Goal: Task Accomplishment & Management: Complete application form

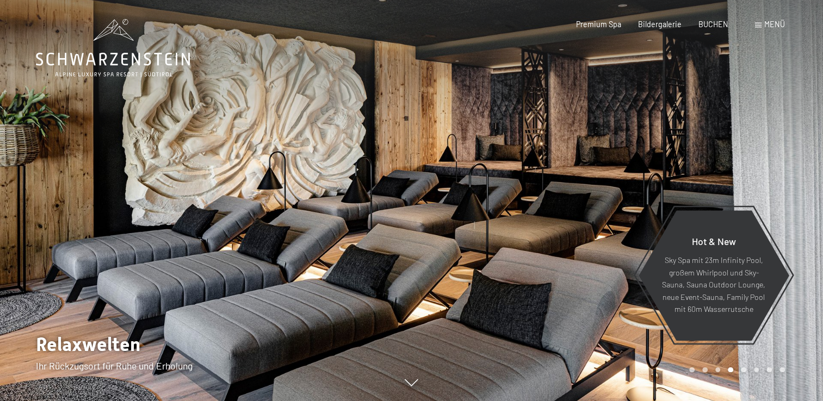
click at [781, 24] on span "Menü" at bounding box center [774, 24] width 21 height 9
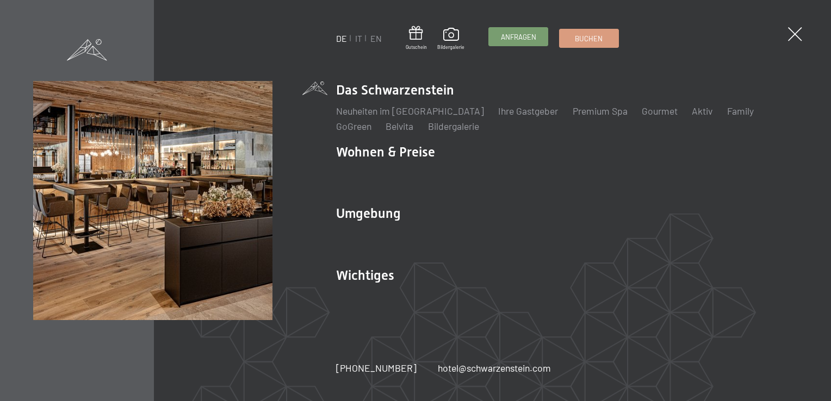
click at [533, 46] on link "Anfragen" at bounding box center [518, 37] width 59 height 18
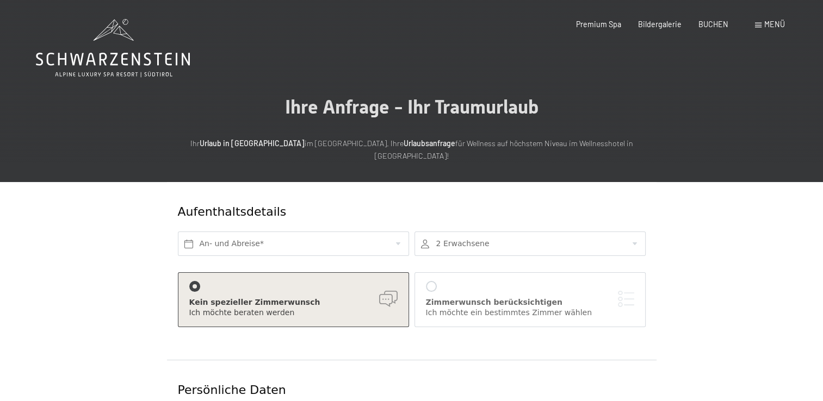
click at [386, 230] on span "Einwilligung Marketing*" at bounding box center [351, 231] width 90 height 11
click at [301, 230] on input "Einwilligung Marketing*" at bounding box center [295, 231] width 11 height 11
checkbox input "false"
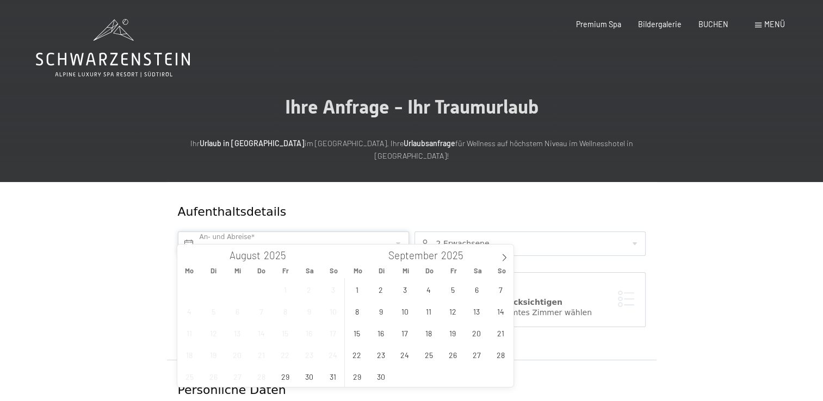
click at [397, 232] on input "text" at bounding box center [293, 244] width 231 height 24
click at [281, 376] on span "29" at bounding box center [285, 376] width 21 height 21
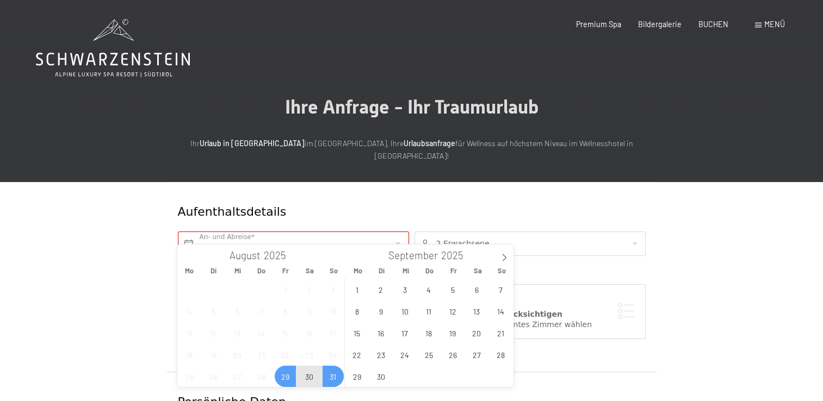
click at [326, 375] on span "31" at bounding box center [333, 376] width 21 height 21
type input "[DATE] - [DATE]"
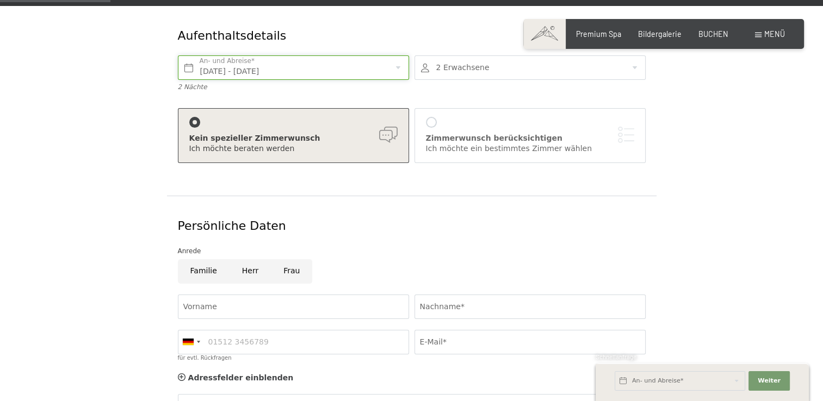
scroll to position [218, 0]
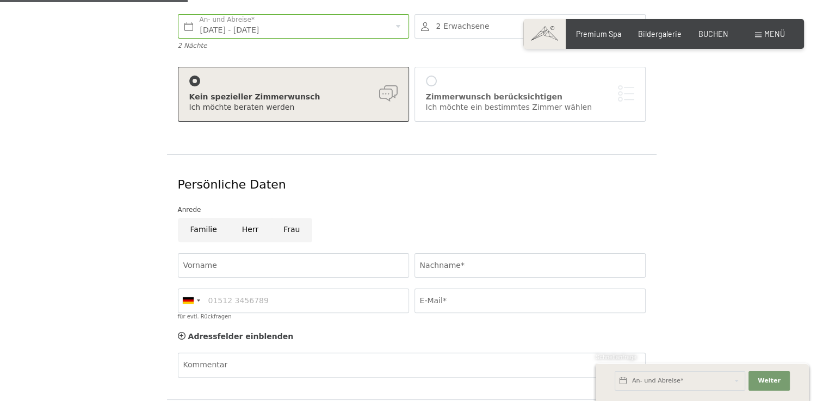
click at [245, 218] on input "Herr" at bounding box center [250, 230] width 41 height 24
radio input "true"
click at [244, 259] on input "Vorname" at bounding box center [293, 266] width 231 height 24
type input "[PERSON_NAME]"
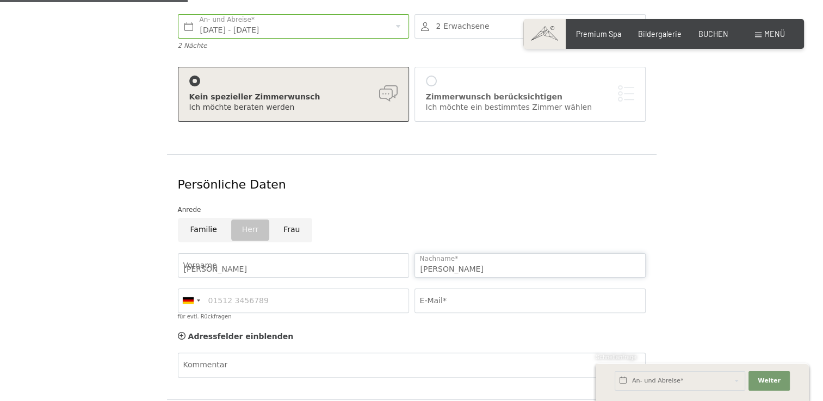
type input "06601808988"
type input "[PERSON_NAME][EMAIL_ADDRESS][DOMAIN_NAME]"
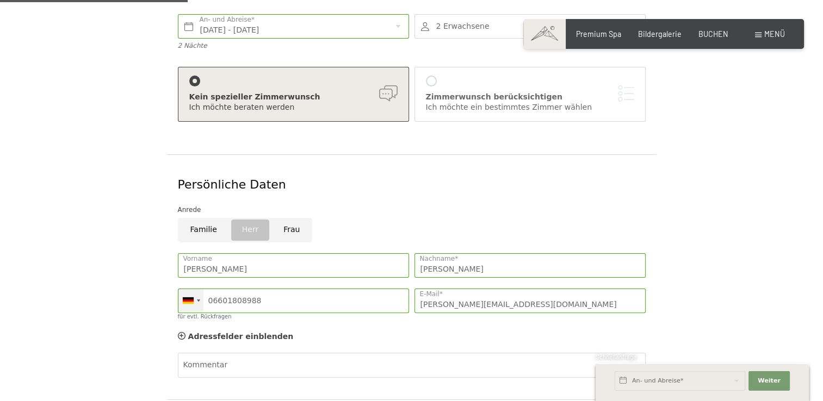
click at [197, 300] on div at bounding box center [198, 301] width 3 height 2
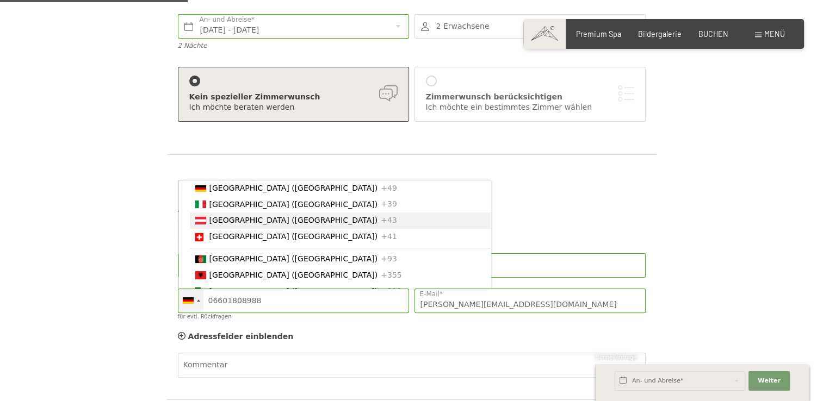
click at [234, 216] on span "[GEOGRAPHIC_DATA] ([GEOGRAPHIC_DATA])" at bounding box center [293, 220] width 169 height 9
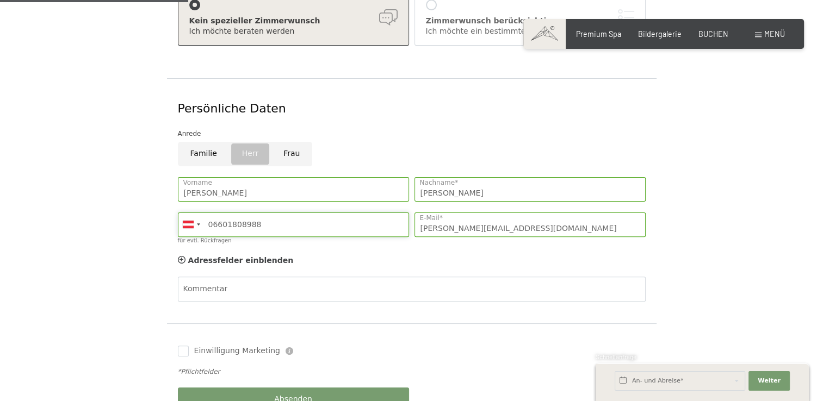
scroll to position [381, 0]
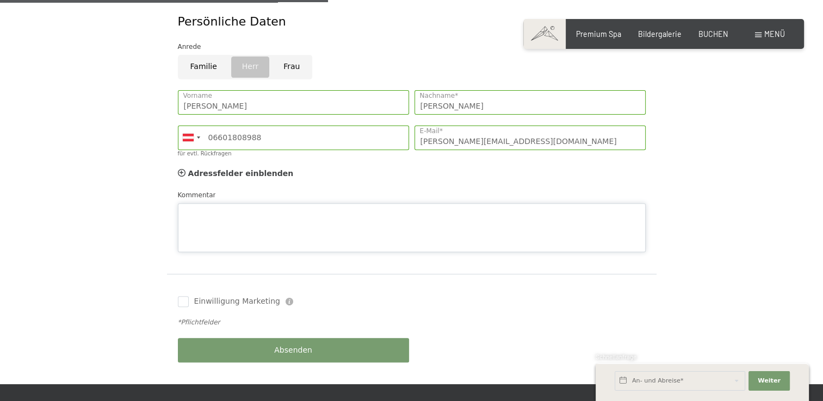
click at [183, 190] on div "Kommentar" at bounding box center [412, 221] width 468 height 63
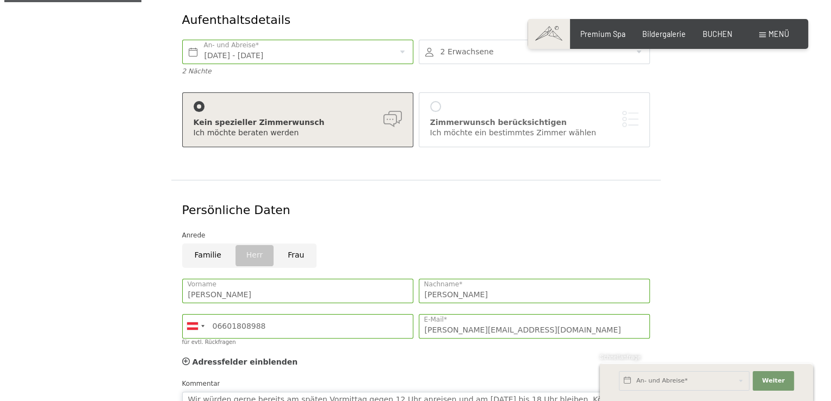
scroll to position [163, 0]
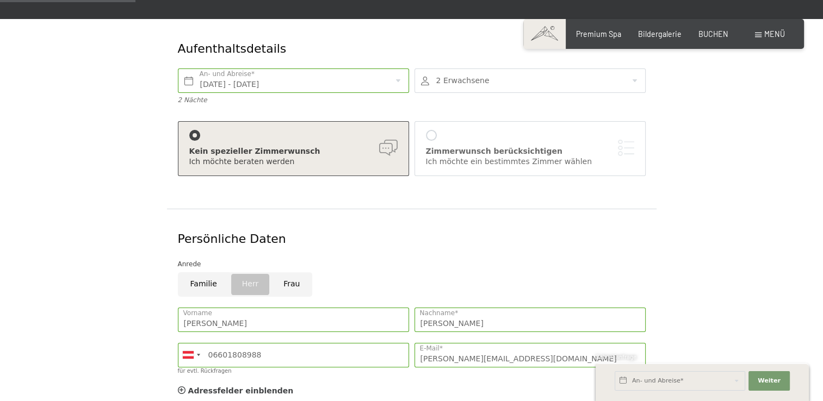
type textarea "Wir würden gerne bereits am späten Vormittag gegen 12 Uhr anreisen und am [DATE…"
click at [504, 130] on div "[PERSON_NAME] berücksichtigen Ich möchte ein bestimmtes Zimmer wählen" at bounding box center [530, 149] width 208 height 38
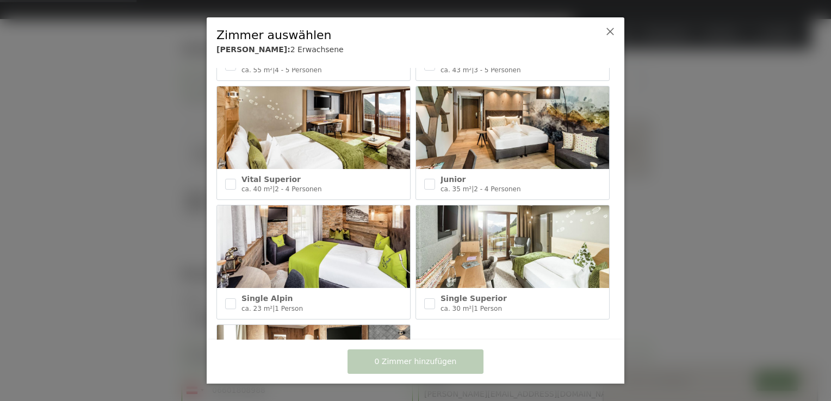
scroll to position [420, 0]
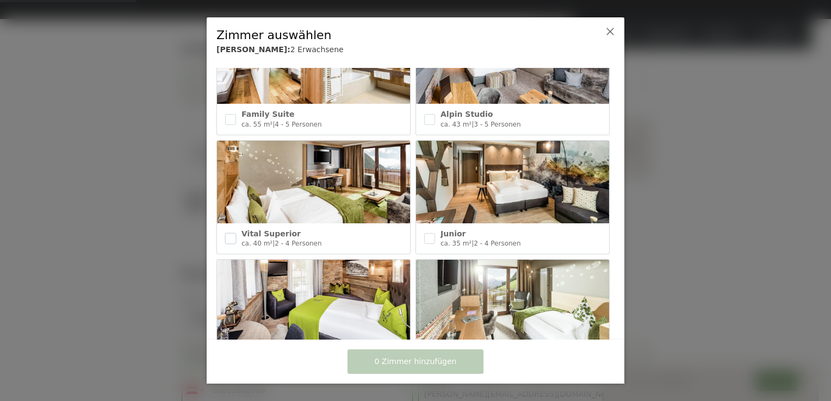
click at [225, 233] on input "checkbox" at bounding box center [230, 238] width 11 height 11
checkbox input "true"
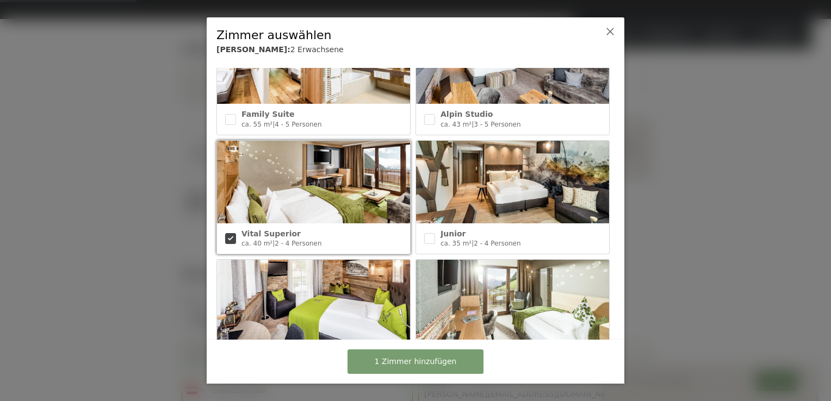
click at [416, 236] on div "Junior ca. 35 m² | 2 - 4 Personen" at bounding box center [512, 239] width 193 height 30
checkbox input "true"
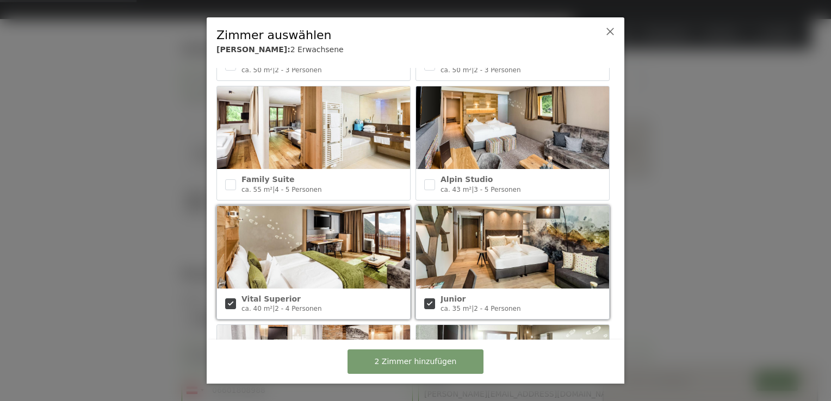
scroll to position [311, 0]
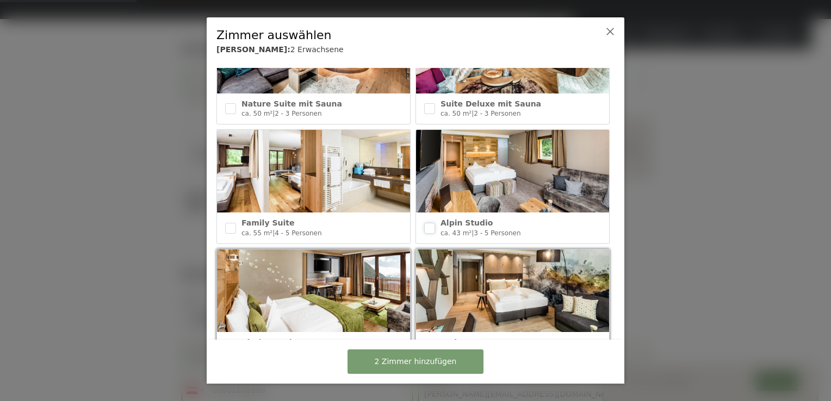
click at [421, 224] on div "Alpin Studio ca. 43 m² | 3 - 5 Personen" at bounding box center [512, 228] width 193 height 30
checkbox input "true"
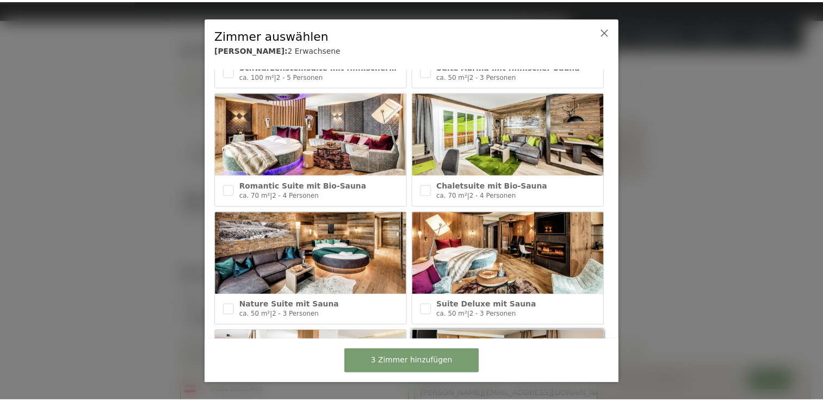
scroll to position [94, 0]
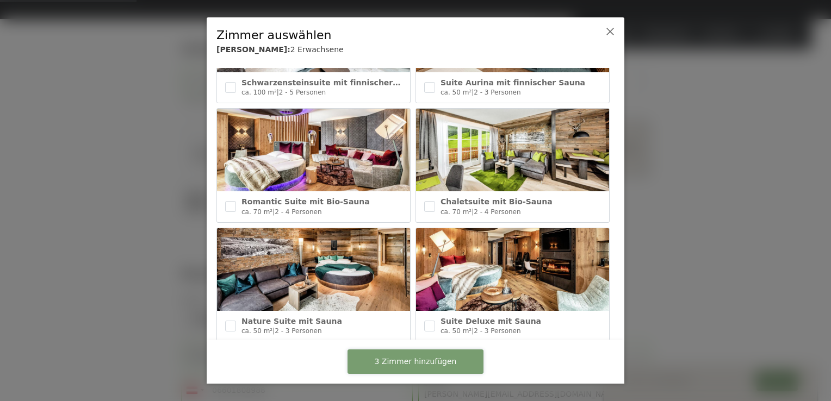
click at [415, 364] on span "3 Zimmer hinzufügen" at bounding box center [416, 362] width 82 height 11
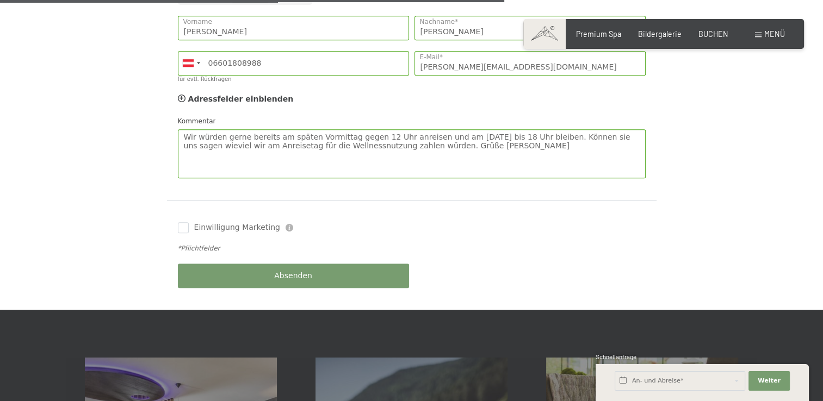
scroll to position [870, 0]
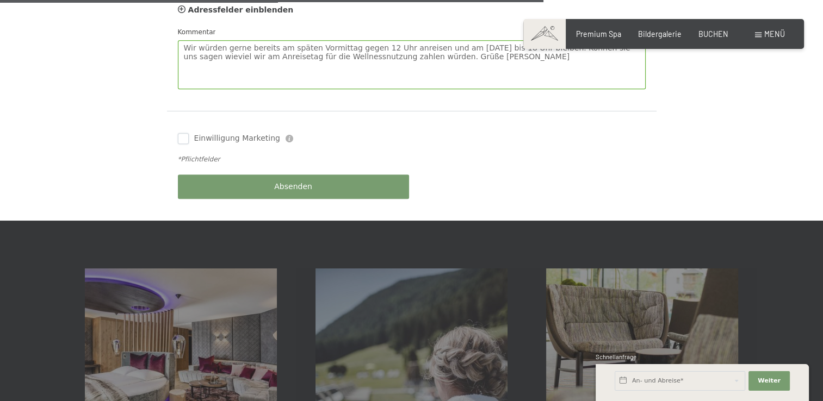
click at [181, 133] on input "Einwilligung Marketing" at bounding box center [183, 138] width 11 height 11
checkbox input "true"
click at [285, 175] on button "Absenden" at bounding box center [293, 187] width 231 height 24
